Goal: Find contact information: Find contact information

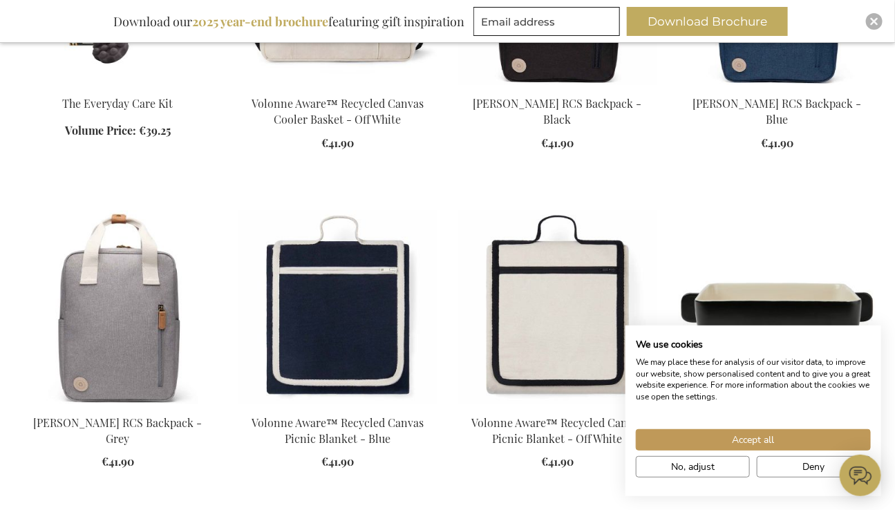
scroll to position [2893, 0]
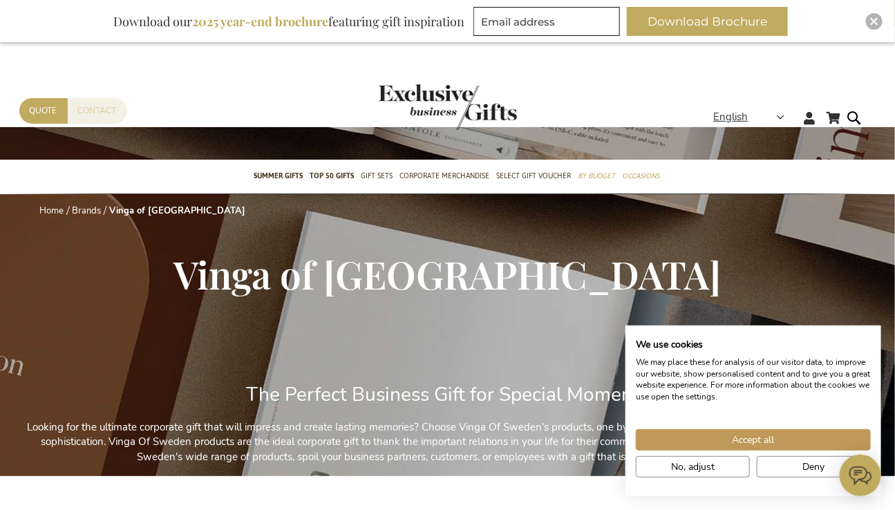
click at [107, 111] on link "Contact" at bounding box center [97, 111] width 59 height 26
